Goal: Task Accomplishment & Management: Use online tool/utility

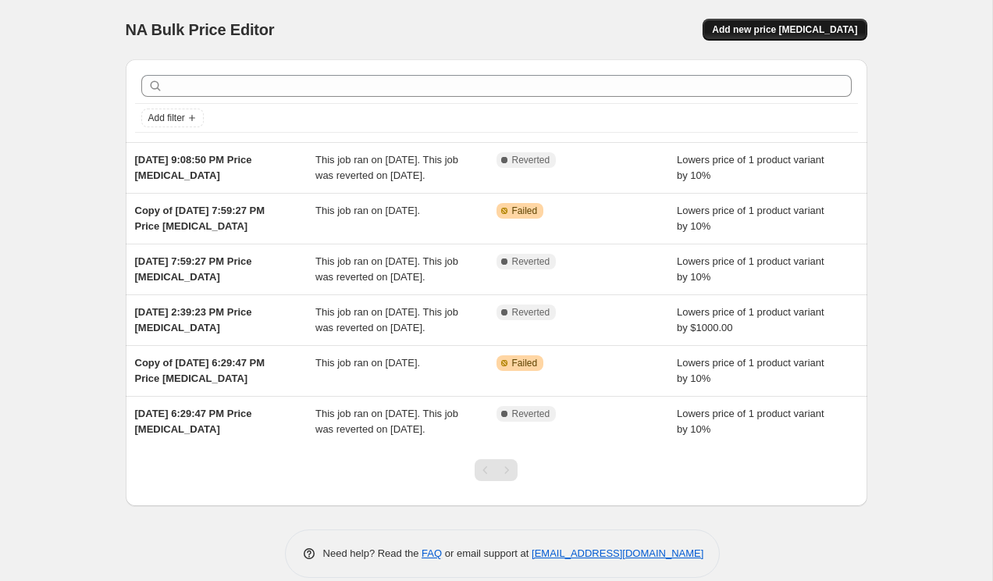
click at [781, 23] on button "Add new price [MEDICAL_DATA]" at bounding box center [785, 30] width 164 height 22
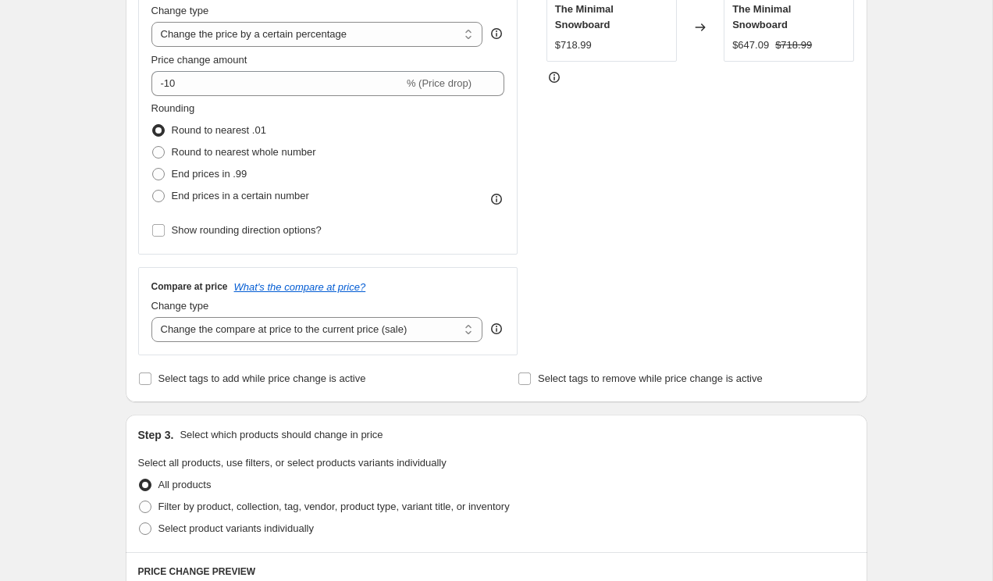
scroll to position [438, 0]
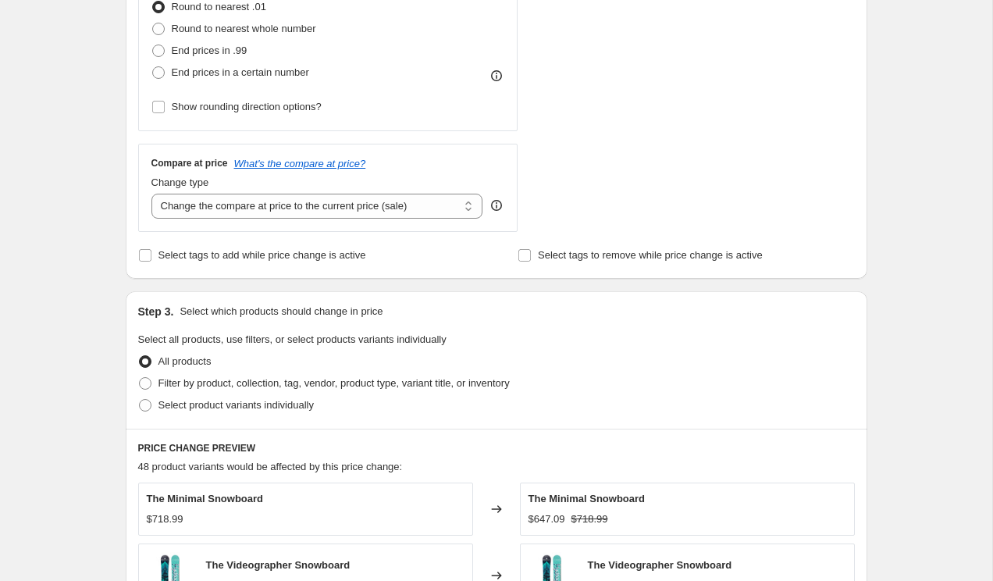
click at [58, 148] on div "Create new price [MEDICAL_DATA]. This page is ready Create new price [MEDICAL_D…" at bounding box center [496, 381] width 993 height 1638
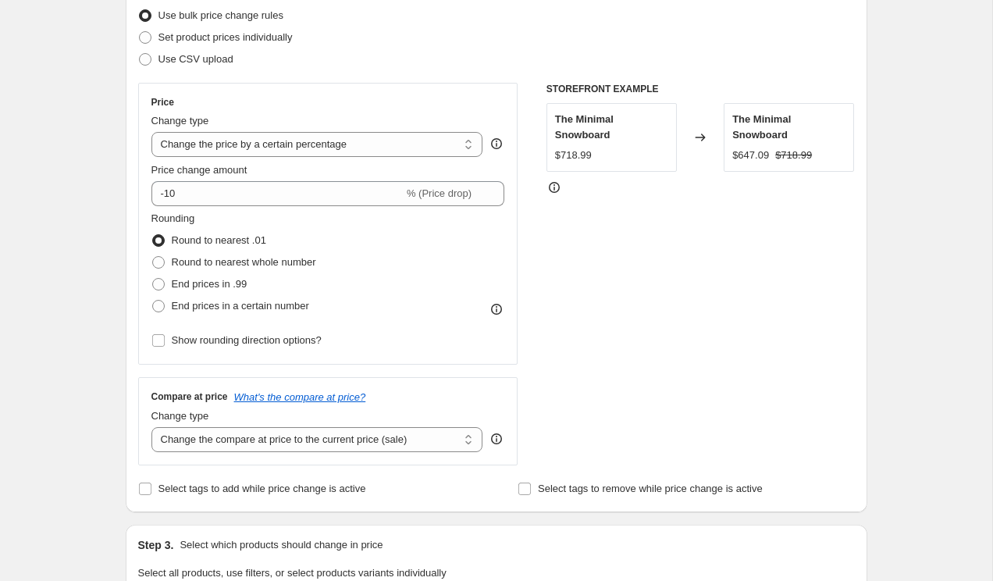
scroll to position [247, 0]
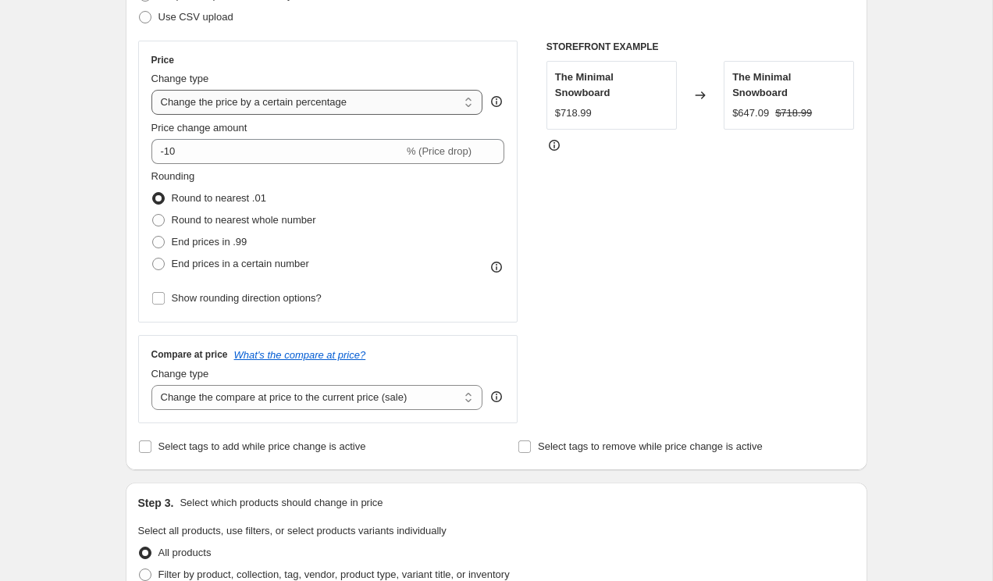
click at [198, 108] on select "Change the price to a certain amount Change the price by a certain amount Chang…" at bounding box center [318, 102] width 332 height 25
select select "pc"
type input "50"
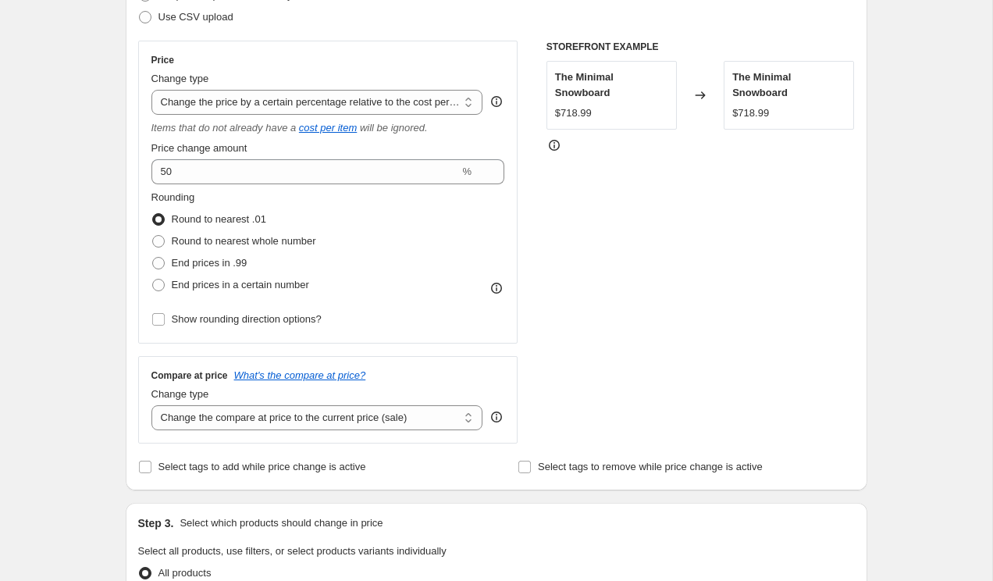
click at [84, 184] on div "Create new price [MEDICAL_DATA]. This page is ready Create new price [MEDICAL_D…" at bounding box center [496, 582] width 993 height 1659
click at [193, 281] on span "End prices in a certain number" at bounding box center [240, 285] width 137 height 12
click at [153, 280] on input "End prices in a certain number" at bounding box center [152, 279] width 1 height 1
radio input "true"
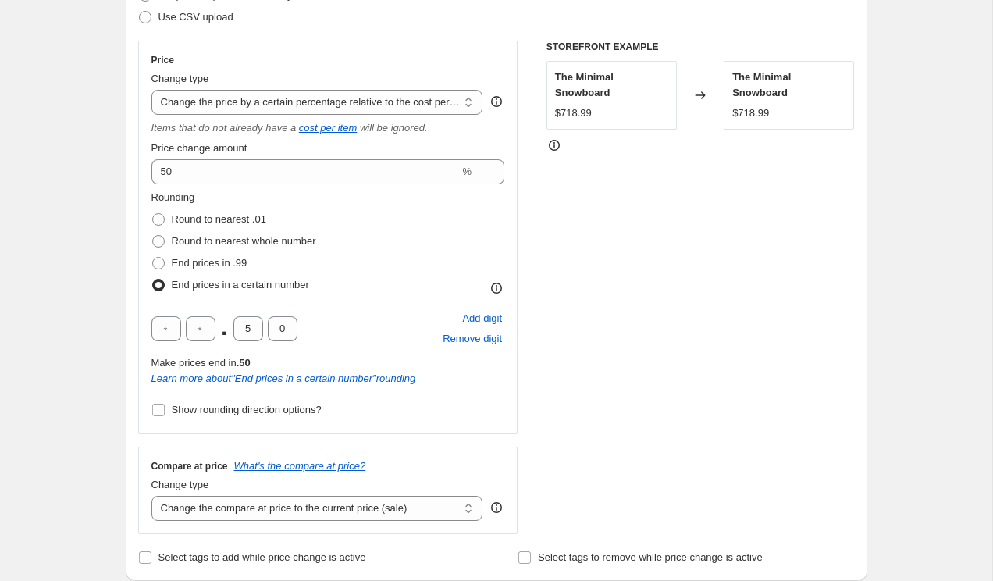
click at [559, 269] on div "STOREFRONT EXAMPLE The Minimal Snowboard $718.99 Changed to The Minimal Snowboa…" at bounding box center [701, 288] width 309 height 494
click at [548, 227] on div "STOREFRONT EXAMPLE The Minimal Snowboard $718.99 Changed to The Minimal Snowboa…" at bounding box center [701, 288] width 309 height 494
click at [248, 328] on input "5" at bounding box center [249, 328] width 30 height 25
type input "5"
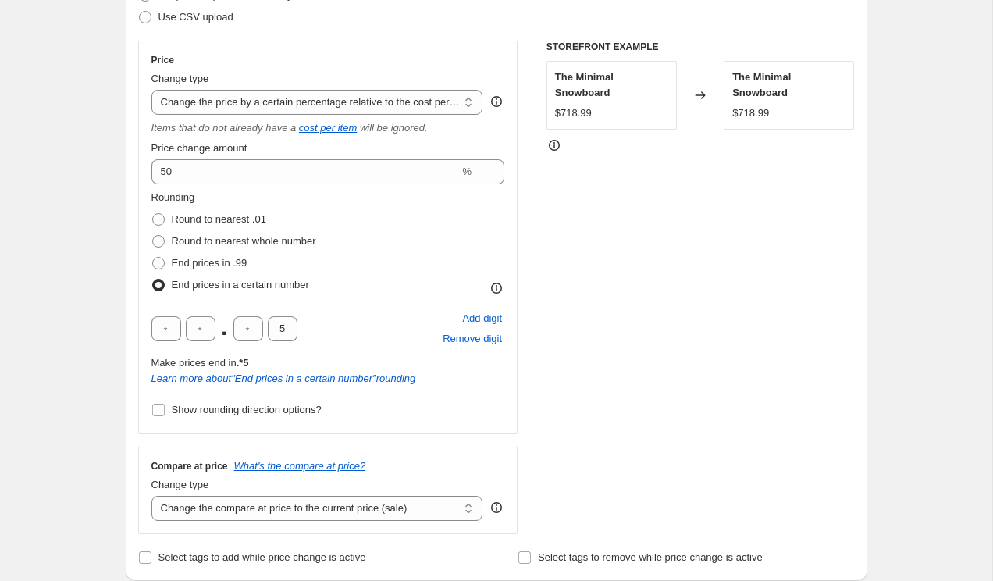
click at [589, 335] on div "STOREFRONT EXAMPLE The Minimal Snowboard $718.99 Changed to The Minimal Snowboa…" at bounding box center [701, 288] width 309 height 494
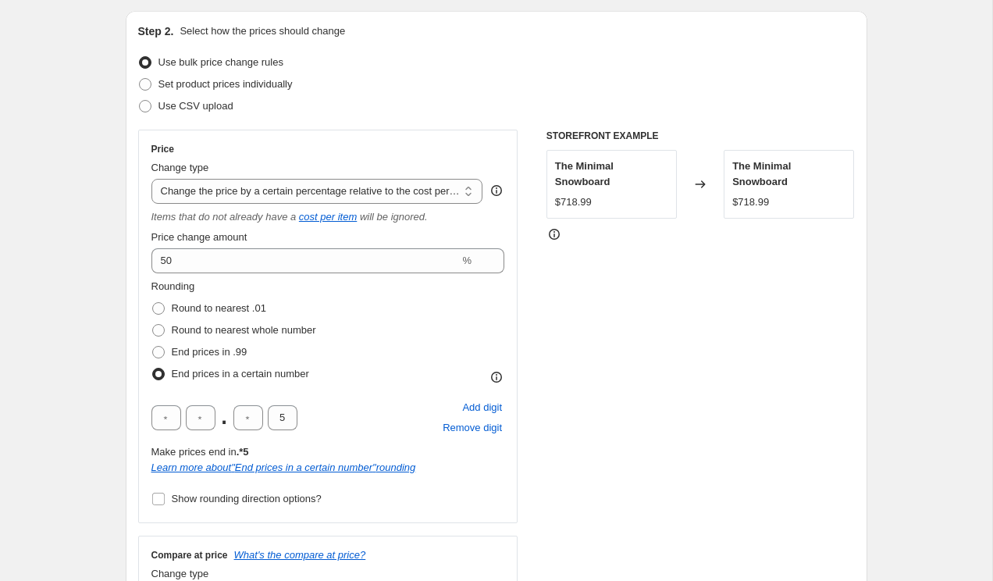
scroll to position [156, 0]
